Goal: Information Seeking & Learning: Learn about a topic

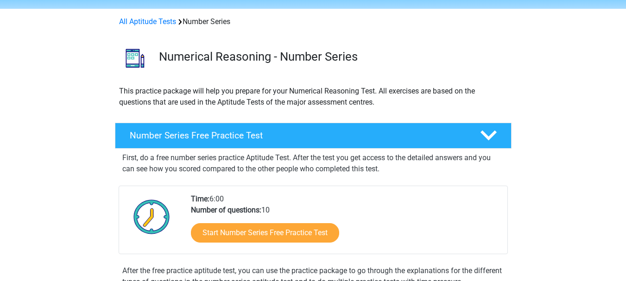
scroll to position [46, 0]
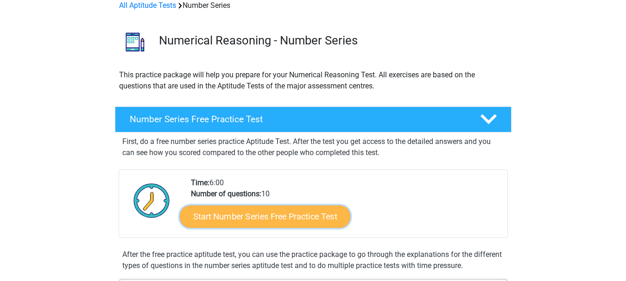
click at [264, 216] on link "Start Number Series Free Practice Test" at bounding box center [265, 216] width 171 height 22
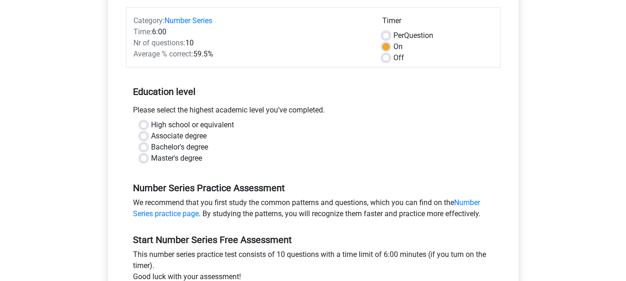
scroll to position [93, 0]
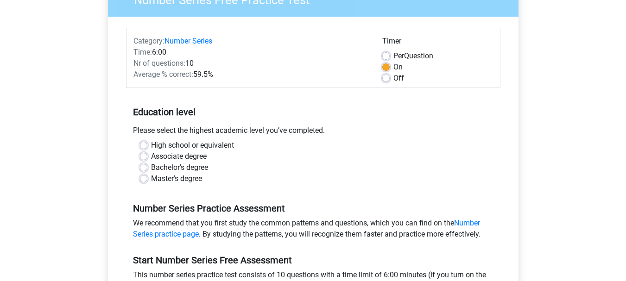
click at [393, 77] on label "Off" at bounding box center [398, 78] width 11 height 11
click at [386, 77] on input "Off" at bounding box center [385, 77] width 7 height 9
radio input "true"
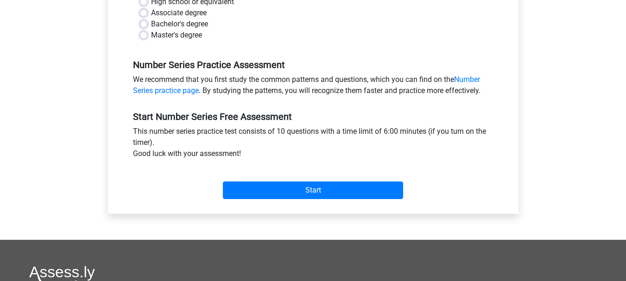
scroll to position [278, 0]
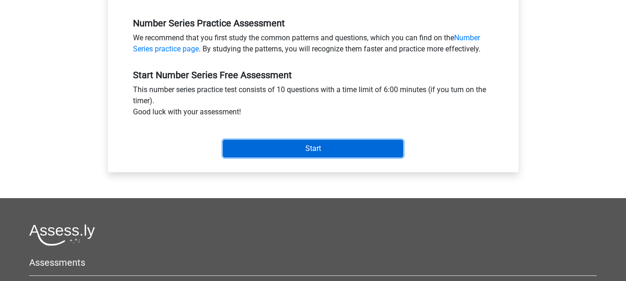
click at [297, 151] on input "Start" at bounding box center [313, 149] width 180 height 18
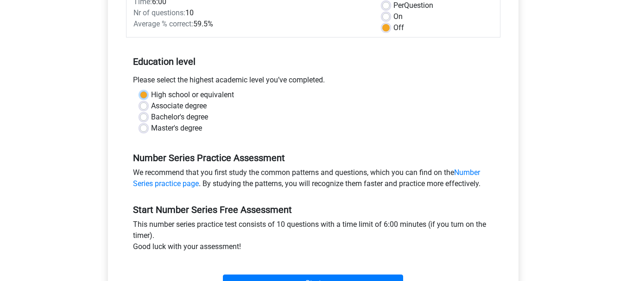
scroll to position [140, 0]
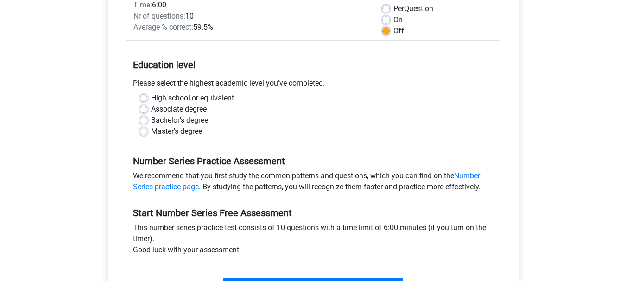
click at [151, 96] on label "High school or equivalent" at bounding box center [192, 98] width 83 height 11
click at [141, 96] on input "High school or equivalent" at bounding box center [143, 97] width 7 height 9
radio input "true"
click at [151, 96] on label "High school or equivalent" at bounding box center [192, 98] width 83 height 11
click at [141, 96] on input "High school or equivalent" at bounding box center [143, 97] width 7 height 9
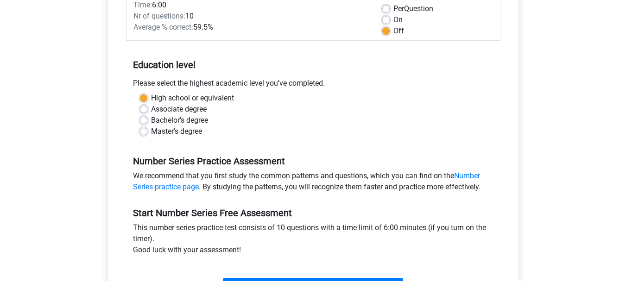
click at [151, 111] on label "Associate degree" at bounding box center [179, 109] width 56 height 11
click at [145, 111] on input "Associate degree" at bounding box center [143, 108] width 7 height 9
radio input "true"
click at [151, 98] on label "High school or equivalent" at bounding box center [192, 98] width 83 height 11
click at [146, 98] on input "High school or equivalent" at bounding box center [143, 97] width 7 height 9
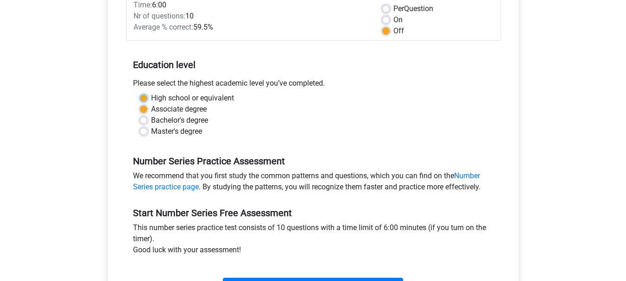
radio input "true"
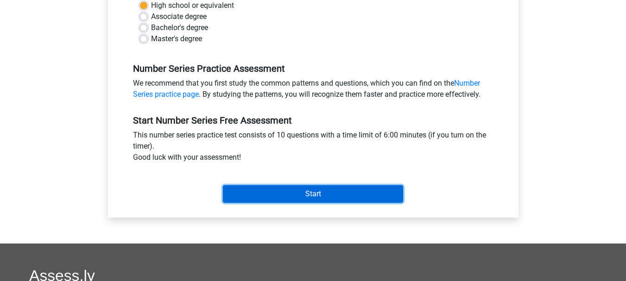
click at [367, 194] on input "Start" at bounding box center [313, 194] width 180 height 18
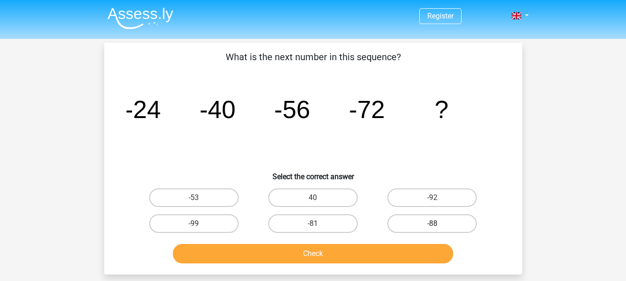
click at [447, 221] on label "-88" at bounding box center [431, 224] width 89 height 19
click at [438, 224] on input "-88" at bounding box center [435, 227] width 6 height 6
radio input "true"
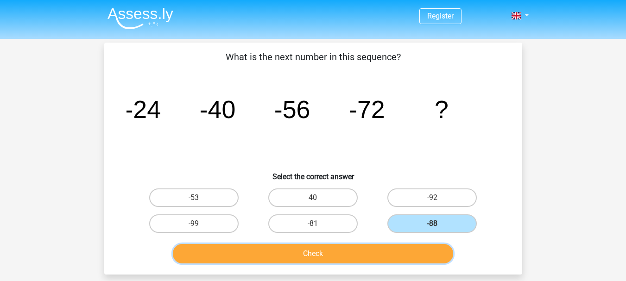
click at [406, 249] on button "Check" at bounding box center [313, 253] width 280 height 19
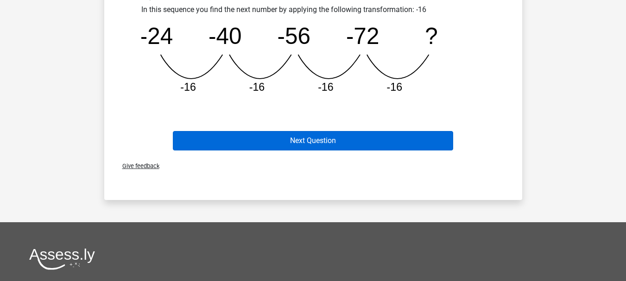
scroll to position [278, 0]
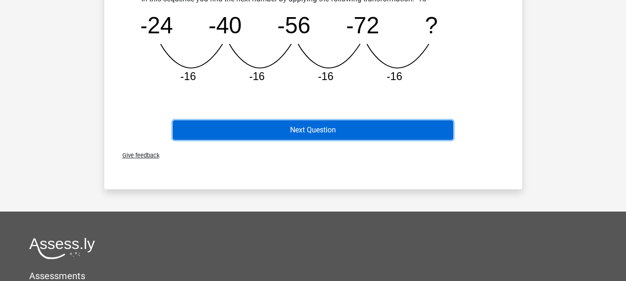
click at [412, 132] on button "Next Question" at bounding box center [313, 129] width 280 height 19
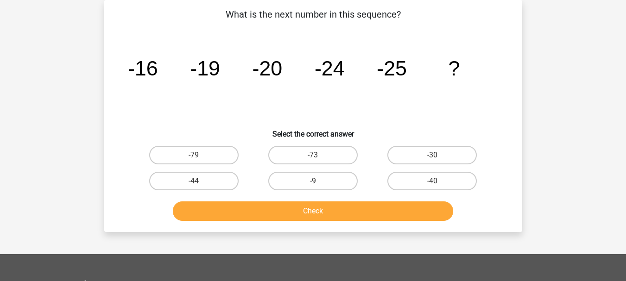
scroll to position [0, 0]
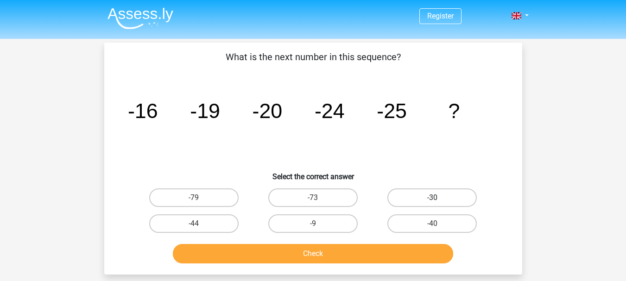
click at [436, 194] on label "-30" at bounding box center [431, 198] width 89 height 19
click at [436, 198] on input "-30" at bounding box center [435, 201] width 6 height 6
radio input "true"
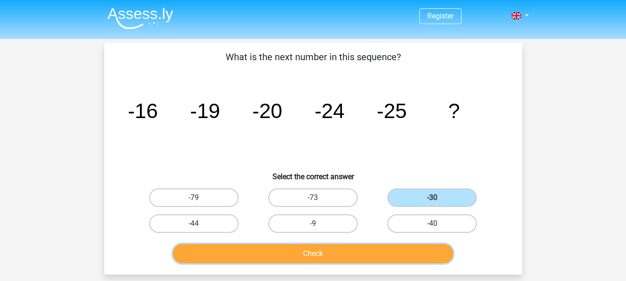
click at [399, 251] on button "Check" at bounding box center [313, 253] width 280 height 19
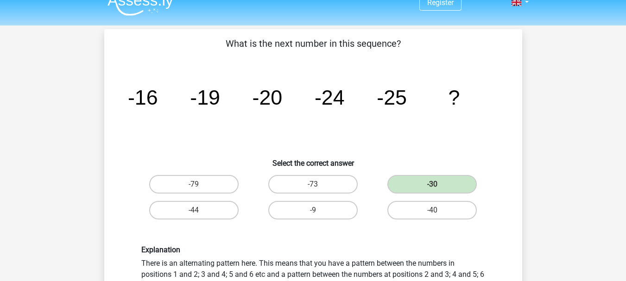
scroll to position [232, 0]
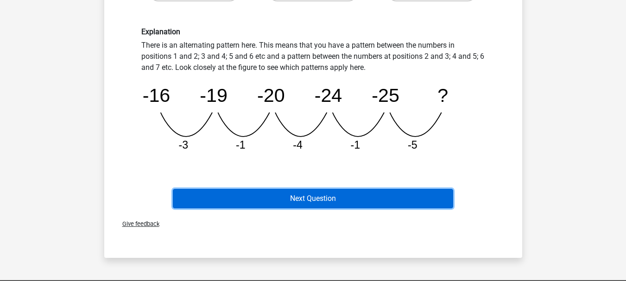
click at [380, 196] on button "Next Question" at bounding box center [313, 198] width 280 height 19
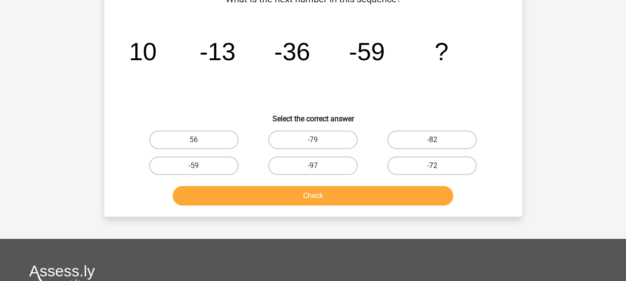
scroll to position [43, 0]
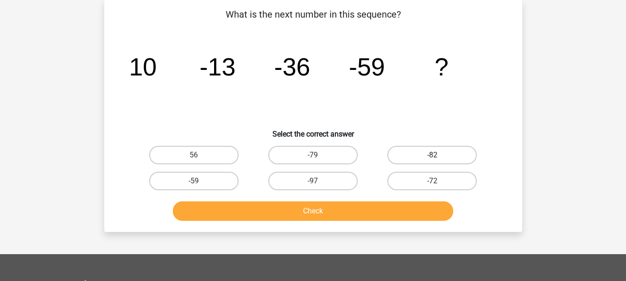
click at [443, 155] on label "-82" at bounding box center [431, 155] width 89 height 19
click at [438, 155] on input "-82" at bounding box center [435, 158] width 6 height 6
radio input "true"
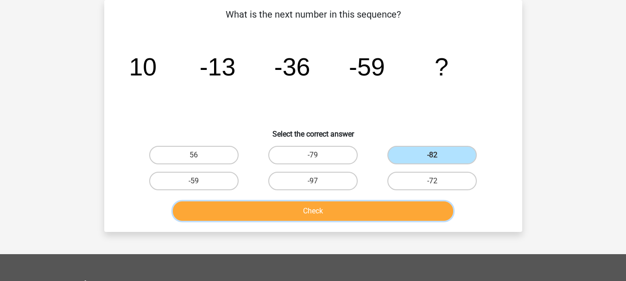
click at [414, 216] on button "Check" at bounding box center [313, 211] width 280 height 19
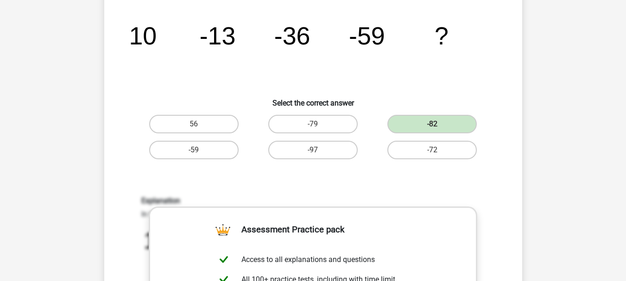
scroll to position [46, 0]
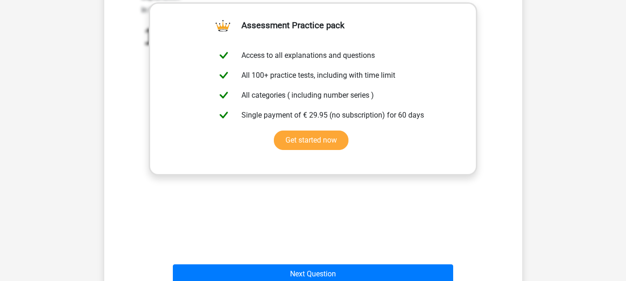
scroll to position [324, 0]
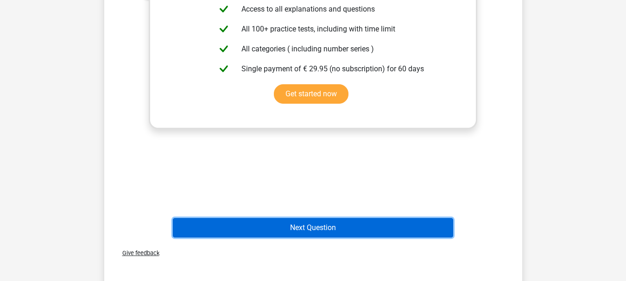
click at [344, 230] on button "Next Question" at bounding box center [313, 227] width 280 height 19
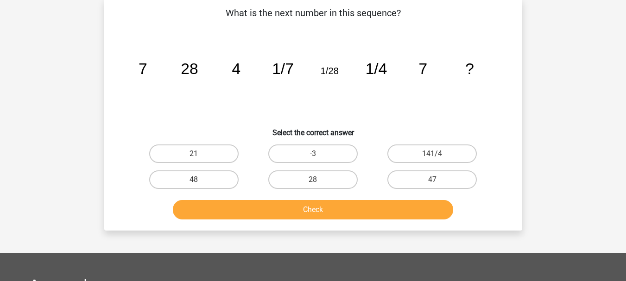
scroll to position [43, 0]
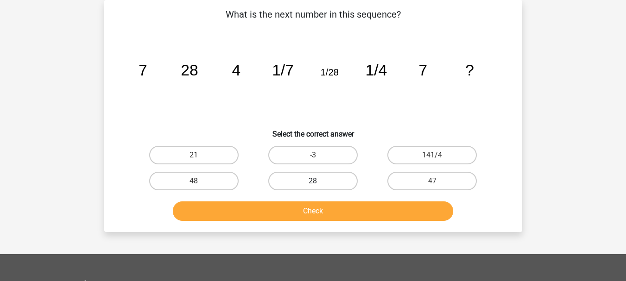
click at [329, 178] on label "28" at bounding box center [312, 181] width 89 height 19
click at [319, 181] on input "28" at bounding box center [316, 184] width 6 height 6
radio input "true"
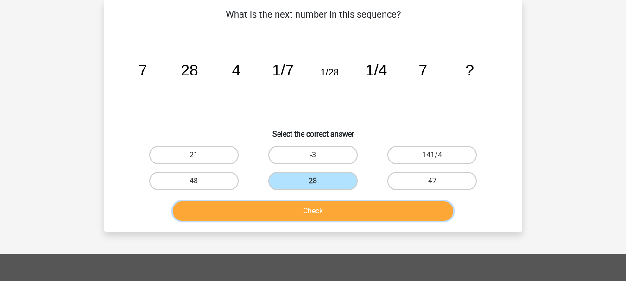
click at [328, 208] on button "Check" at bounding box center [313, 211] width 280 height 19
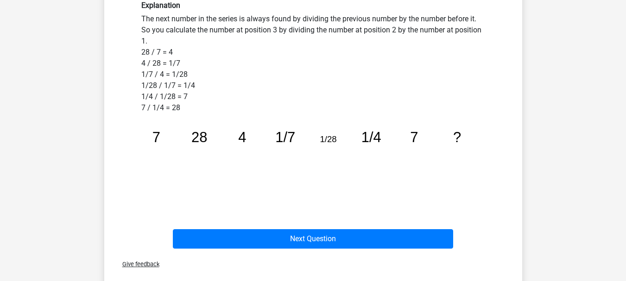
scroll to position [274, 0]
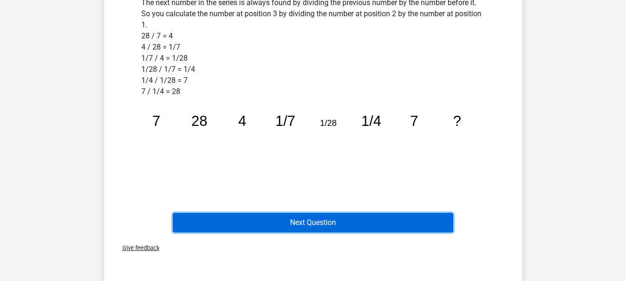
click at [324, 224] on button "Next Question" at bounding box center [313, 222] width 280 height 19
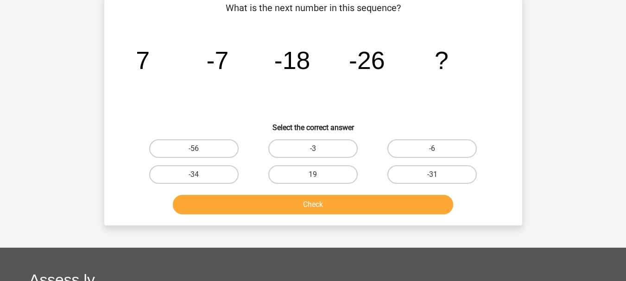
scroll to position [43, 0]
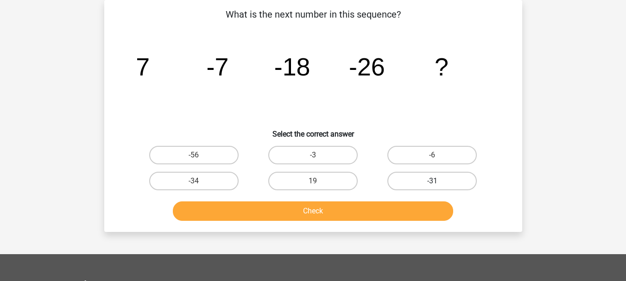
click at [447, 187] on label "-31" at bounding box center [431, 181] width 89 height 19
click at [438, 187] on input "-31" at bounding box center [435, 184] width 6 height 6
radio input "true"
click at [447, 187] on label "-31" at bounding box center [431, 181] width 89 height 19
click at [438, 187] on input "-31" at bounding box center [435, 184] width 6 height 6
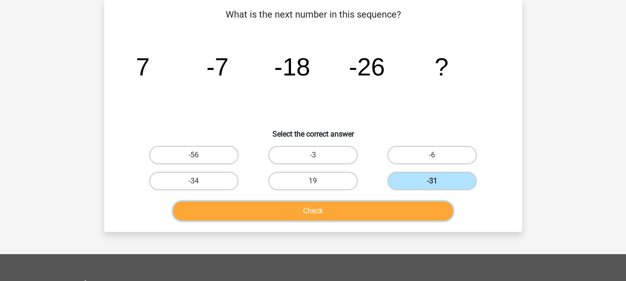
click at [378, 218] on button "Check" at bounding box center [313, 211] width 280 height 19
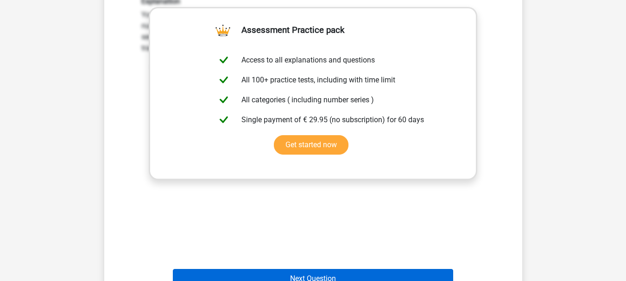
scroll to position [367, 0]
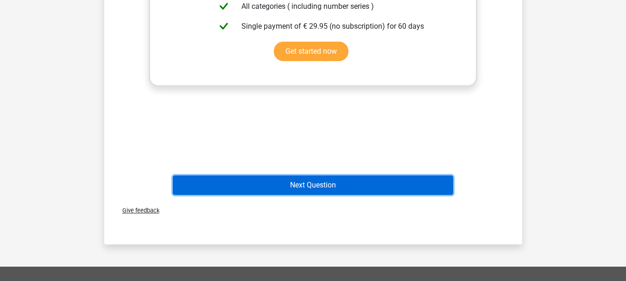
click at [378, 187] on button "Next Question" at bounding box center [313, 185] width 280 height 19
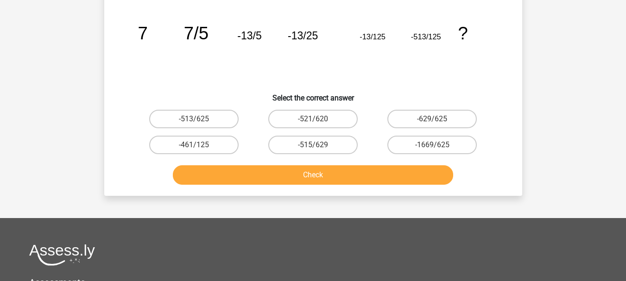
scroll to position [0, 0]
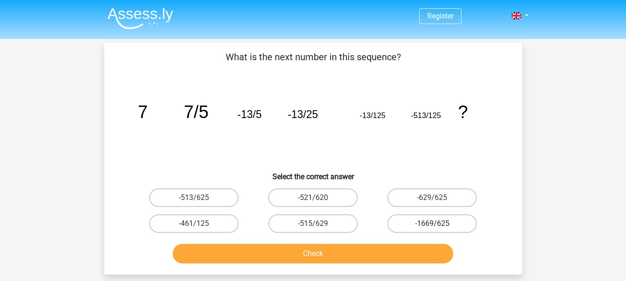
click at [453, 220] on label "-1669/625" at bounding box center [431, 224] width 89 height 19
click at [438, 224] on input "-1669/625" at bounding box center [435, 227] width 6 height 6
radio input "true"
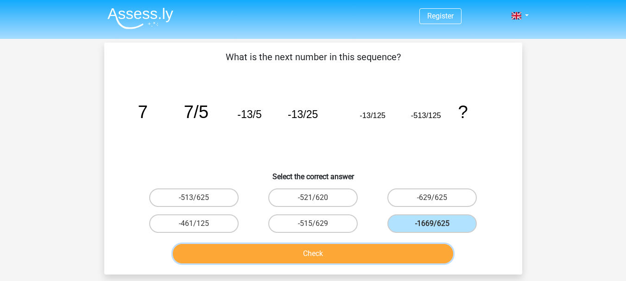
click at [428, 249] on button "Check" at bounding box center [313, 253] width 280 height 19
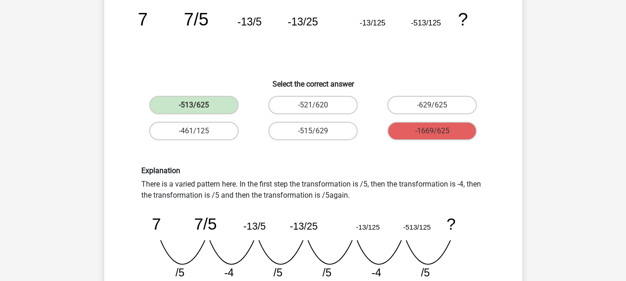
scroll to position [139, 0]
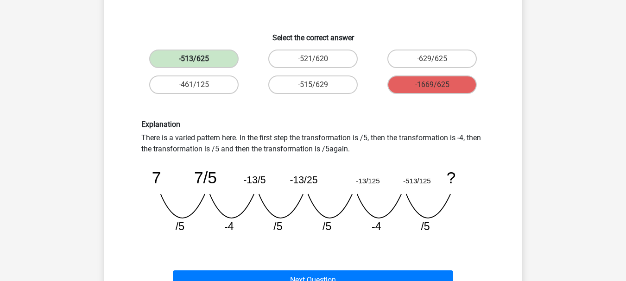
click at [202, 60] on label "-513/625" at bounding box center [193, 59] width 89 height 19
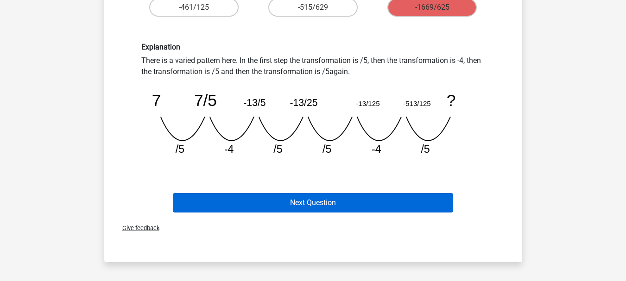
scroll to position [232, 0]
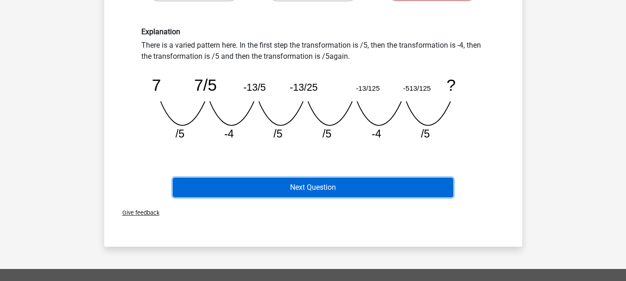
click at [335, 192] on button "Next Question" at bounding box center [313, 187] width 280 height 19
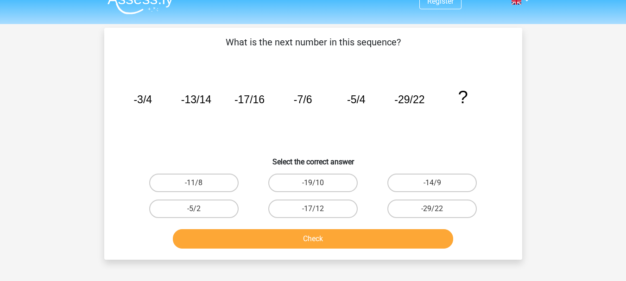
scroll to position [0, 0]
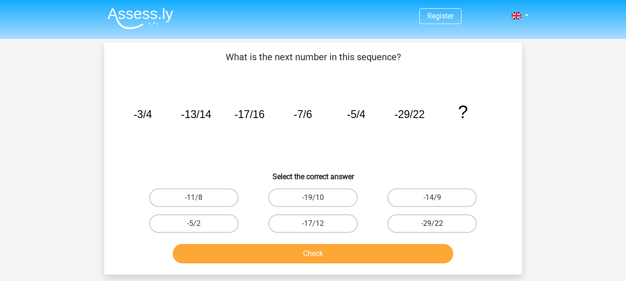
click at [415, 217] on label "-29/22" at bounding box center [431, 224] width 89 height 19
click at [432, 224] on input "-29/22" at bounding box center [435, 227] width 6 height 6
radio input "true"
click at [406, 220] on label "-29/22" at bounding box center [431, 224] width 89 height 19
click at [432, 224] on input "-29/22" at bounding box center [435, 227] width 6 height 6
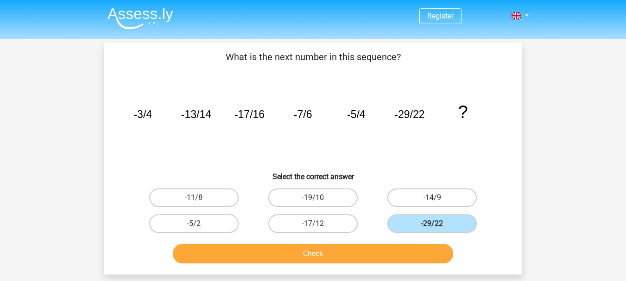
click at [425, 191] on label "-14/9" at bounding box center [431, 198] width 89 height 19
click at [432, 198] on input "-14/9" at bounding box center [435, 201] width 6 height 6
radio input "true"
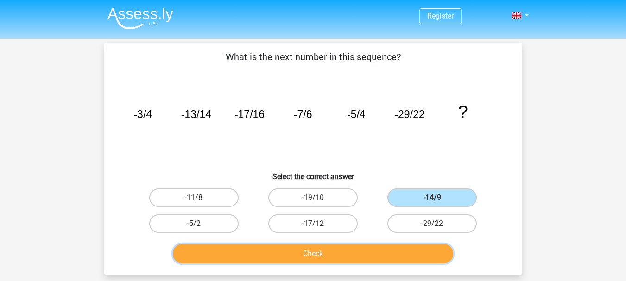
click at [332, 256] on button "Check" at bounding box center [313, 253] width 280 height 19
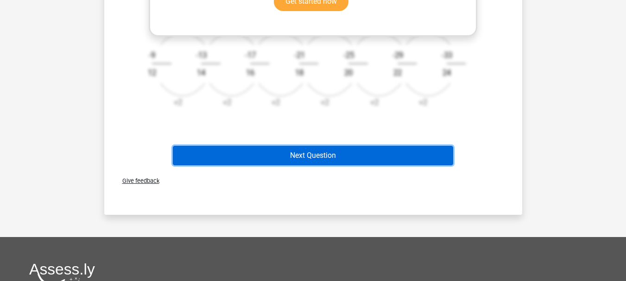
click at [337, 156] on button "Next Question" at bounding box center [313, 155] width 280 height 19
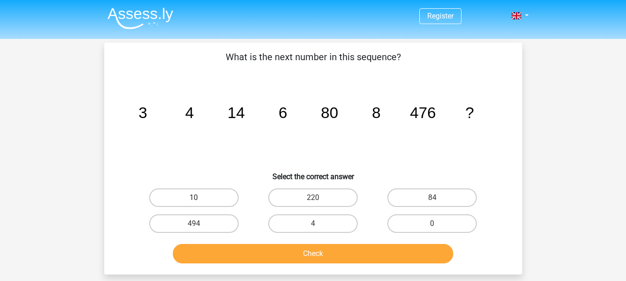
click at [200, 196] on label "10" at bounding box center [193, 198] width 89 height 19
click at [200, 198] on input "10" at bounding box center [197, 201] width 6 height 6
radio input "true"
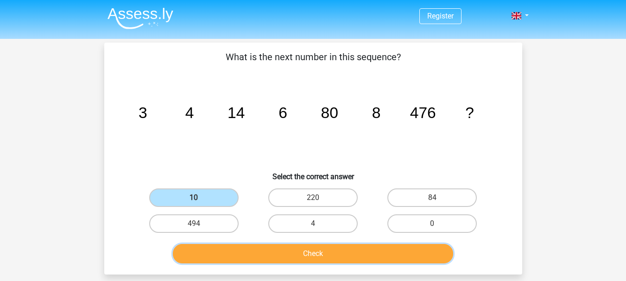
click at [247, 252] on button "Check" at bounding box center [313, 253] width 280 height 19
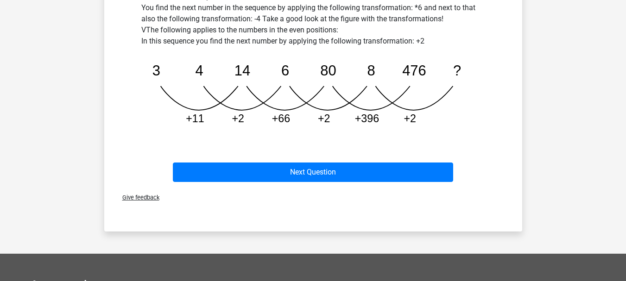
scroll to position [324, 0]
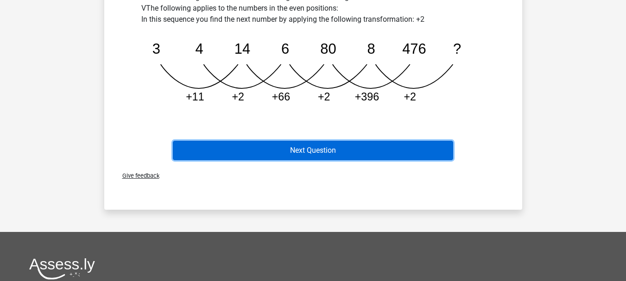
click at [409, 149] on button "Next Question" at bounding box center [313, 150] width 280 height 19
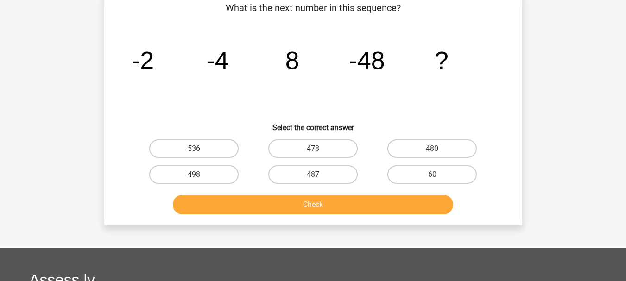
scroll to position [43, 0]
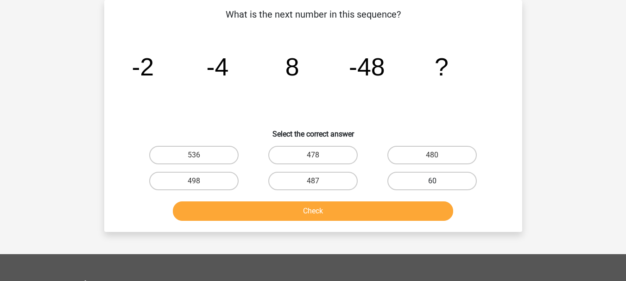
click at [434, 177] on label "60" at bounding box center [431, 181] width 89 height 19
click at [434, 181] on input "60" at bounding box center [435, 184] width 6 height 6
radio input "true"
click at [442, 158] on label "480" at bounding box center [431, 155] width 89 height 19
click at [438, 158] on input "480" at bounding box center [435, 158] width 6 height 6
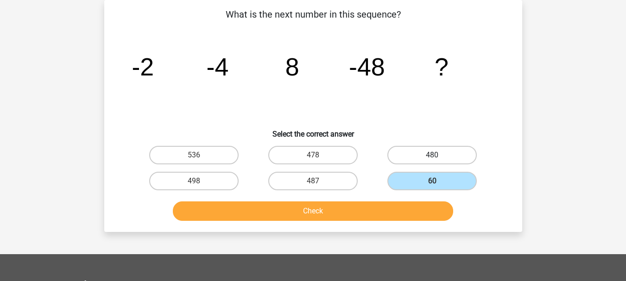
radio input "true"
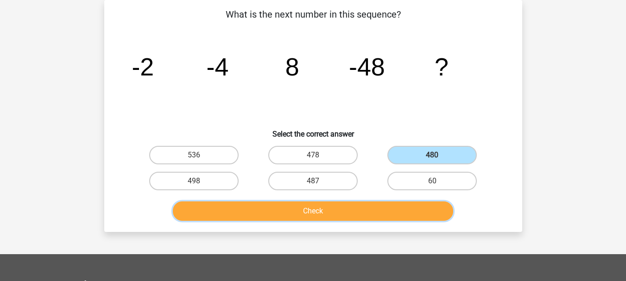
click at [371, 206] on button "Check" at bounding box center [313, 211] width 280 height 19
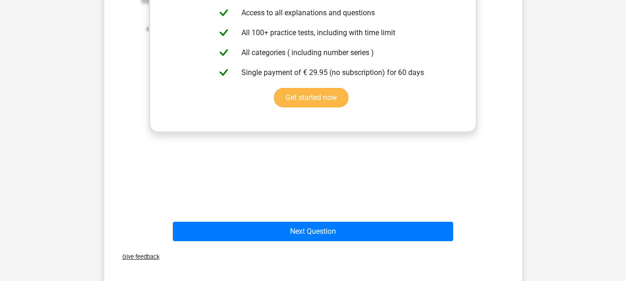
scroll to position [413, 0]
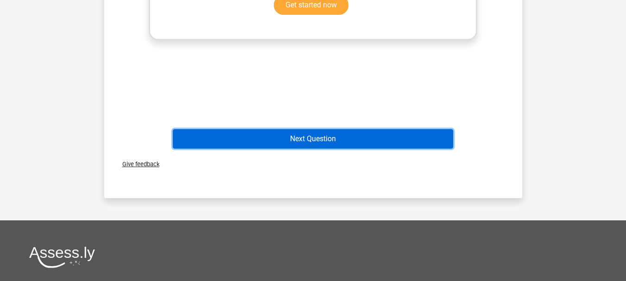
click at [381, 133] on button "Next Question" at bounding box center [313, 138] width 280 height 19
click at [380, 138] on button "Next Question" at bounding box center [313, 138] width 280 height 19
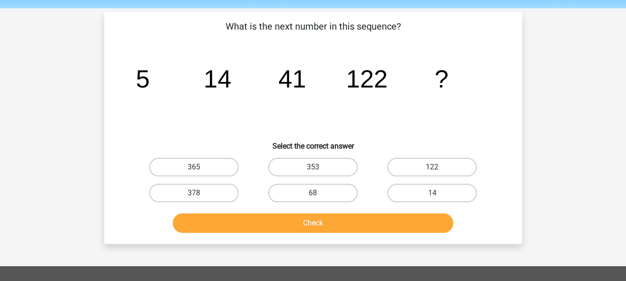
scroll to position [46, 0]
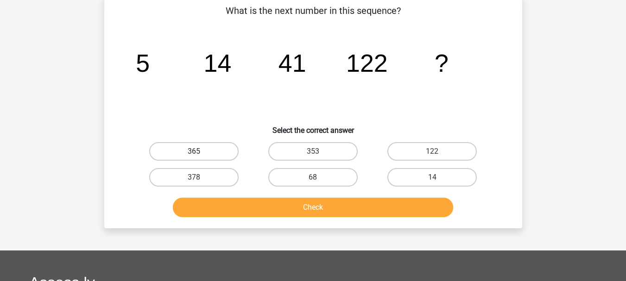
drag, startPoint x: 217, startPoint y: 150, endPoint x: 214, endPoint y: 144, distance: 6.6
click at [214, 144] on label "365" at bounding box center [193, 151] width 89 height 19
click at [200, 152] on input "365" at bounding box center [197, 155] width 6 height 6
radio input "true"
click at [214, 144] on label "365" at bounding box center [193, 151] width 89 height 19
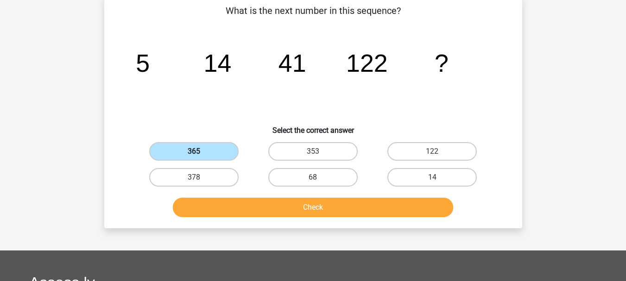
click at [200, 152] on input "365" at bounding box center [197, 155] width 6 height 6
click at [215, 144] on label "365" at bounding box center [193, 151] width 89 height 19
click at [200, 152] on input "365" at bounding box center [197, 155] width 6 height 6
click at [215, 152] on label "365" at bounding box center [193, 151] width 89 height 19
click at [200, 152] on input "365" at bounding box center [197, 155] width 6 height 6
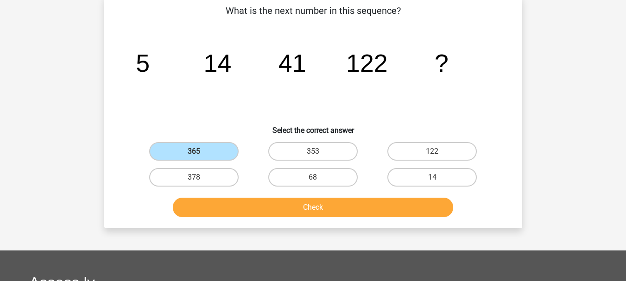
drag, startPoint x: 228, startPoint y: 5, endPoint x: 463, endPoint y: 65, distance: 242.5
click at [463, 65] on div "What is the next number in this sequence? image/svg+xml 5 14 41 122 ? Select th…" at bounding box center [313, 112] width 411 height 217
click at [268, 200] on button "Check" at bounding box center [313, 207] width 280 height 19
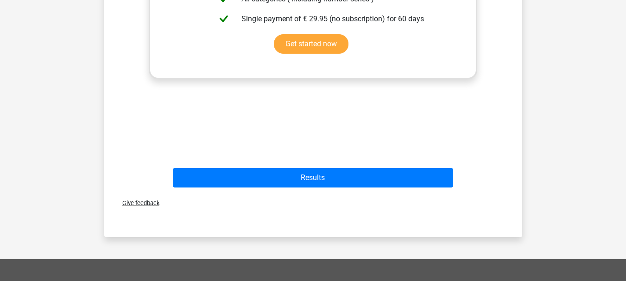
scroll to position [417, 0]
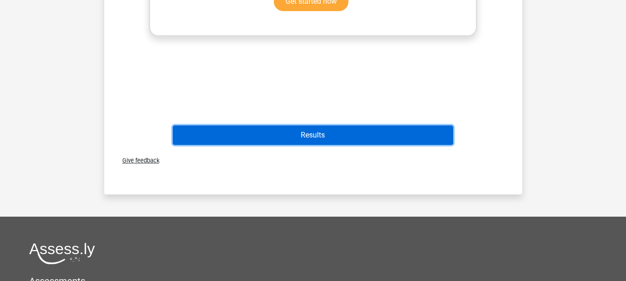
click at [393, 137] on button "Results" at bounding box center [313, 135] width 280 height 19
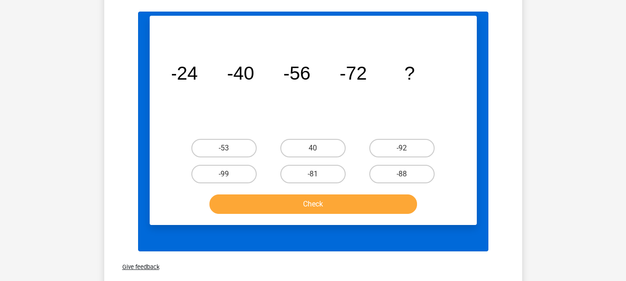
scroll to position [510, 0]
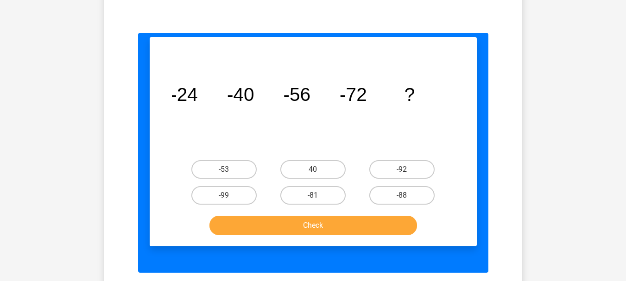
click at [571, 151] on div "Register Nederlands English" at bounding box center [313, 39] width 626 height 1099
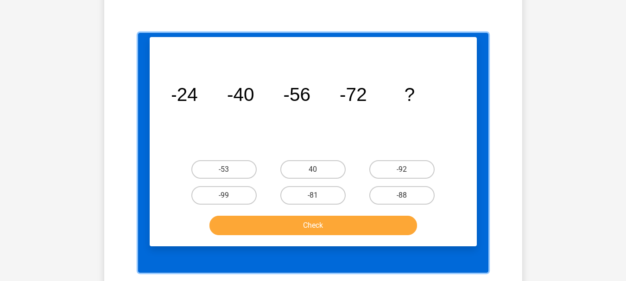
click at [289, 133] on icon "image/svg+xml -24 -40 -56 -72 ?" at bounding box center [313, 101] width 283 height 71
click at [406, 194] on label "-88" at bounding box center [401, 195] width 65 height 19
click at [409, 197] on label "-88" at bounding box center [401, 195] width 65 height 19
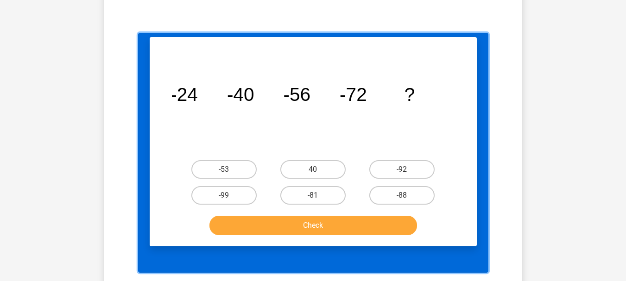
click at [409, 197] on label "-88" at bounding box center [401, 195] width 65 height 19
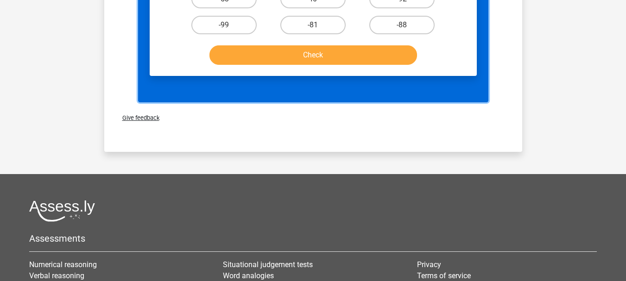
scroll to position [649, 0]
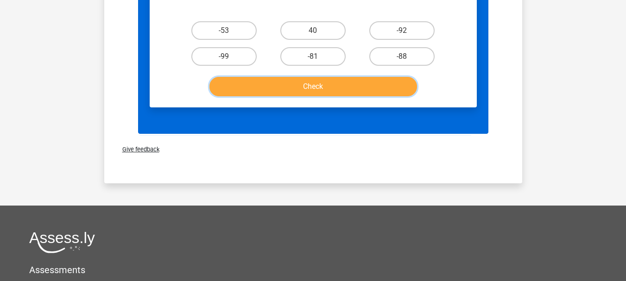
click at [354, 82] on button "Check" at bounding box center [313, 86] width 208 height 19
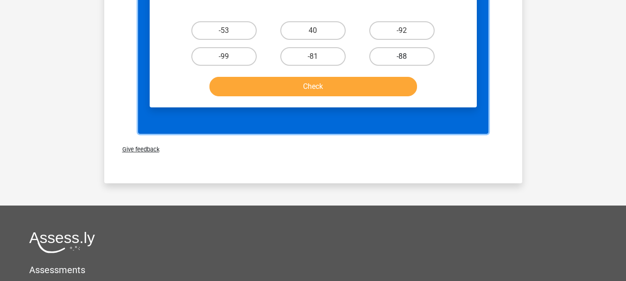
click at [395, 59] on label "-88" at bounding box center [401, 56] width 65 height 19
click at [398, 57] on label "-88" at bounding box center [401, 56] width 65 height 19
click at [422, 58] on label "-88" at bounding box center [401, 56] width 65 height 19
click at [422, 57] on label "-88" at bounding box center [401, 56] width 65 height 19
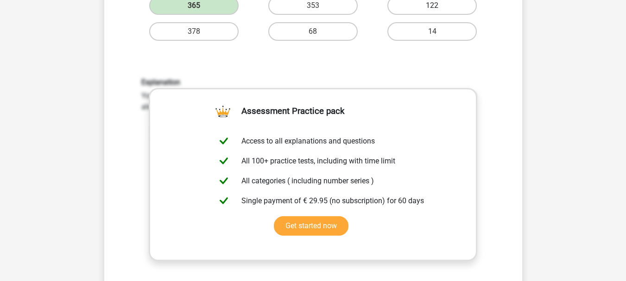
scroll to position [185, 0]
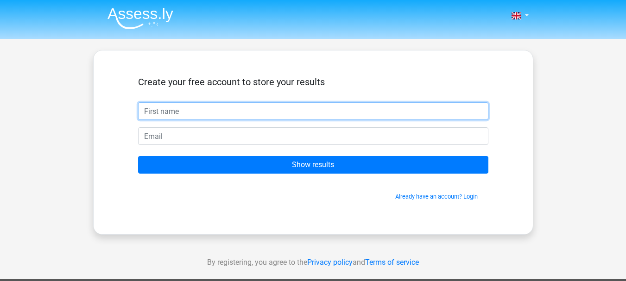
click at [193, 104] on input "text" at bounding box center [313, 111] width 350 height 18
type input "bruhman"
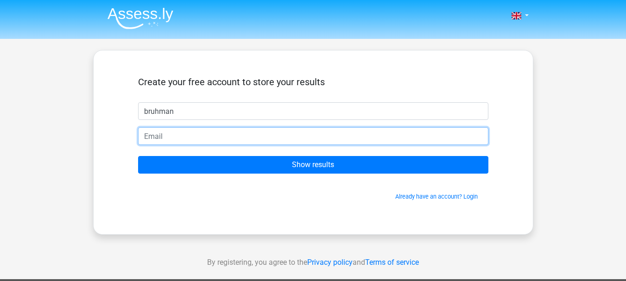
click at [170, 134] on input "email" at bounding box center [313, 136] width 350 height 18
type input "[EMAIL_ADDRESS][DOMAIN_NAME]"
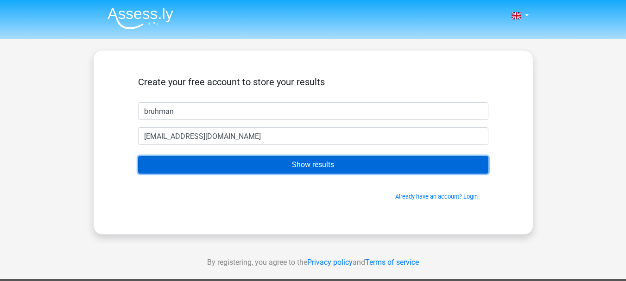
click at [250, 161] on input "Show results" at bounding box center [313, 165] width 350 height 18
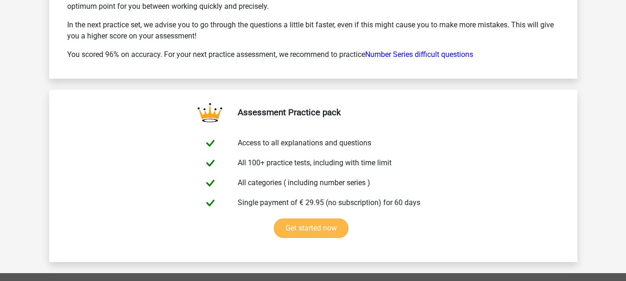
scroll to position [1575, 0]
